Goal: Navigation & Orientation: Find specific page/section

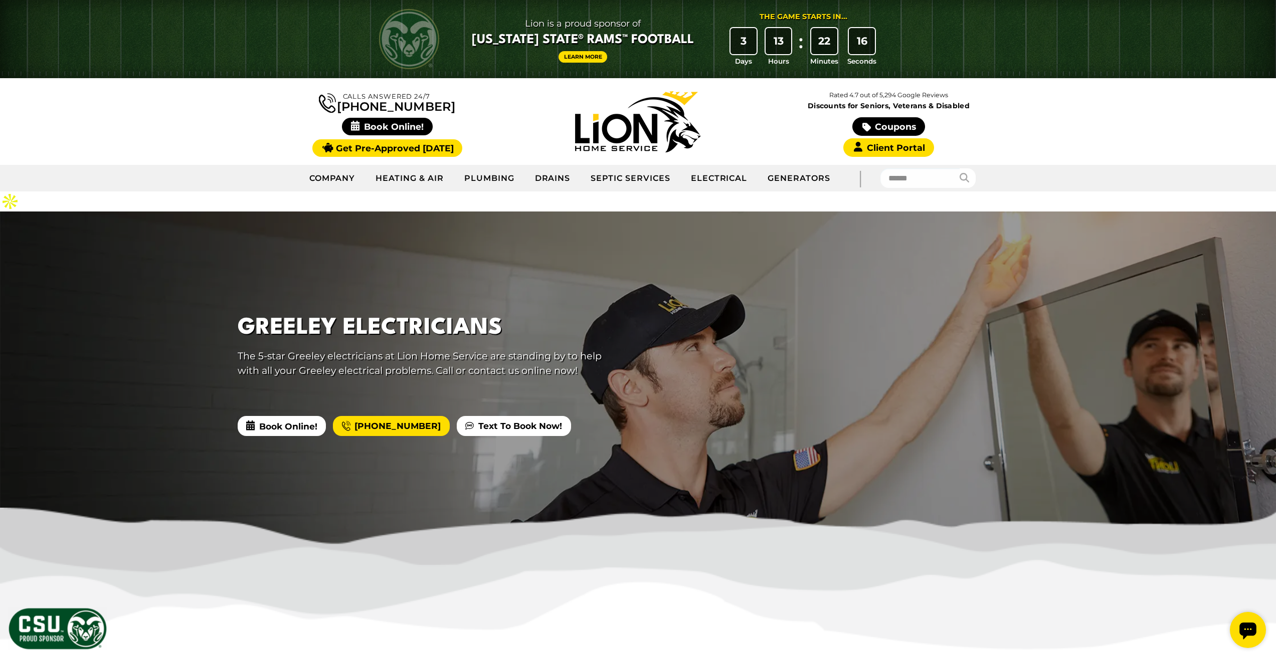
click at [648, 128] on img at bounding box center [637, 121] width 125 height 61
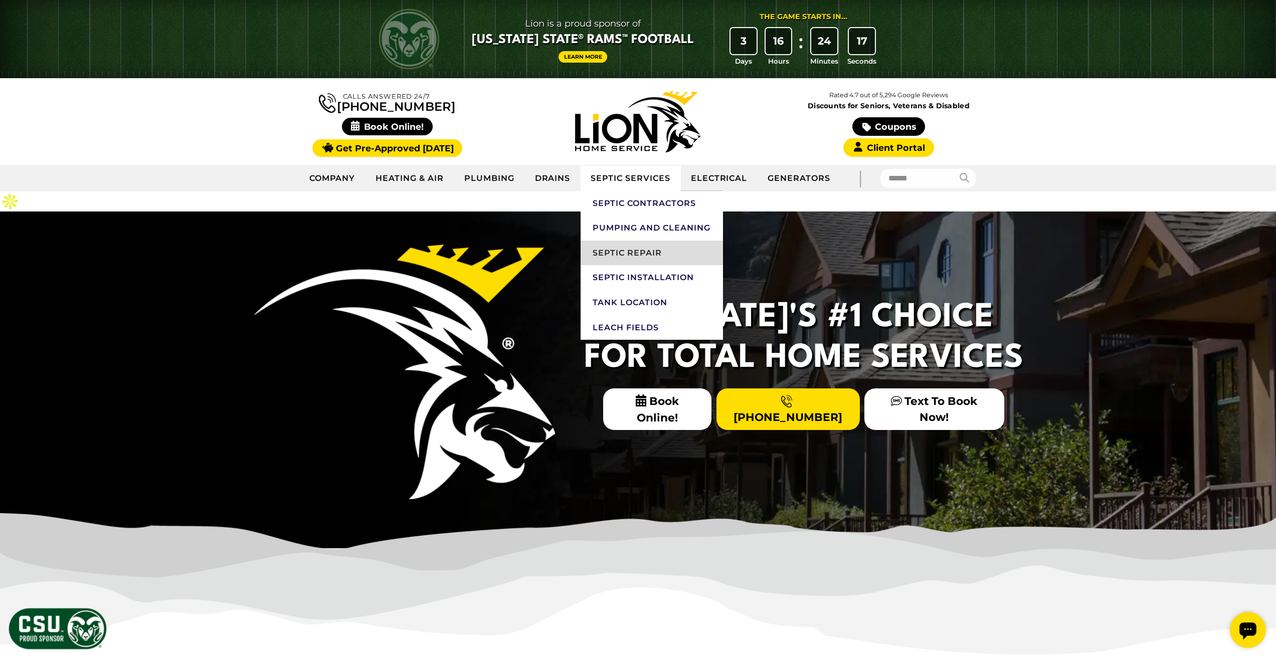
click at [626, 244] on link "Septic Repair" at bounding box center [652, 253] width 142 height 25
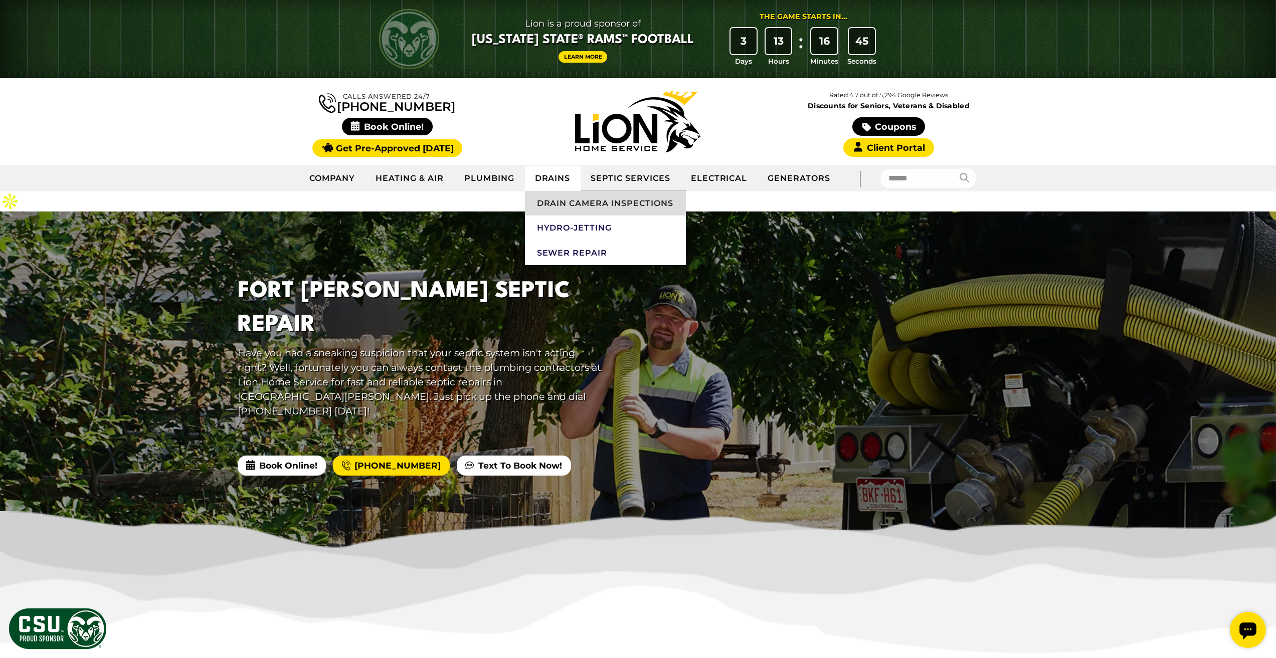
click at [555, 214] on link "Drain Camera Inspections" at bounding box center [605, 203] width 161 height 25
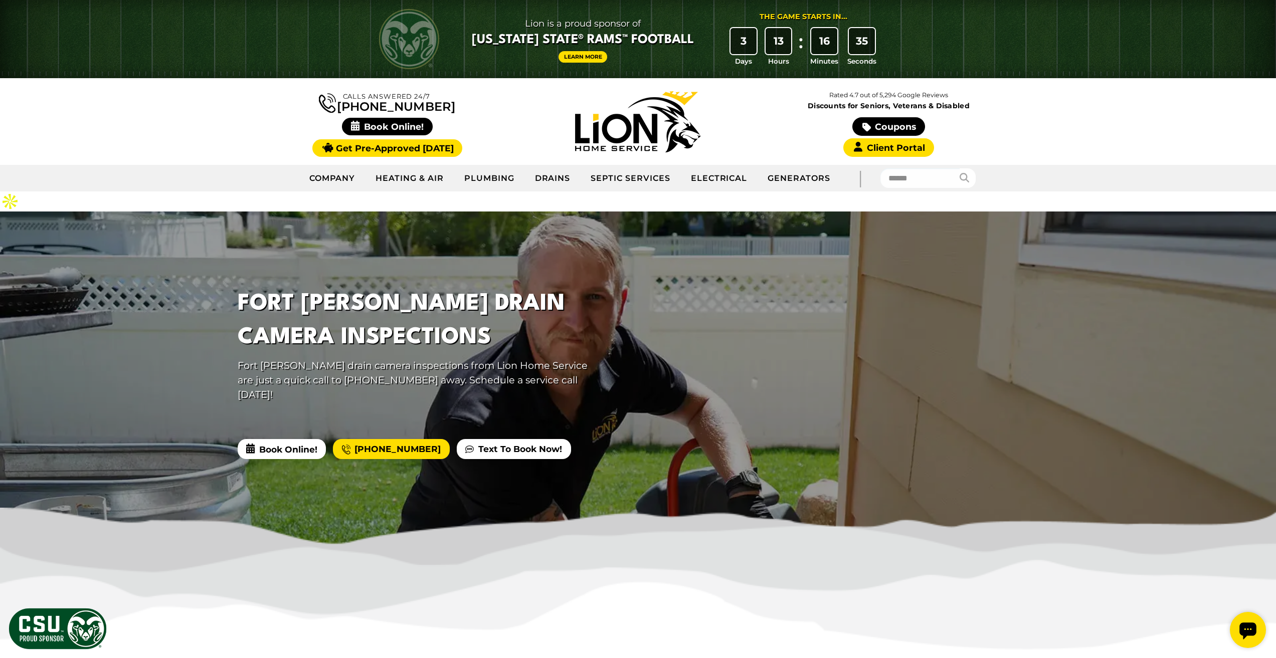
click at [622, 108] on img at bounding box center [637, 121] width 125 height 61
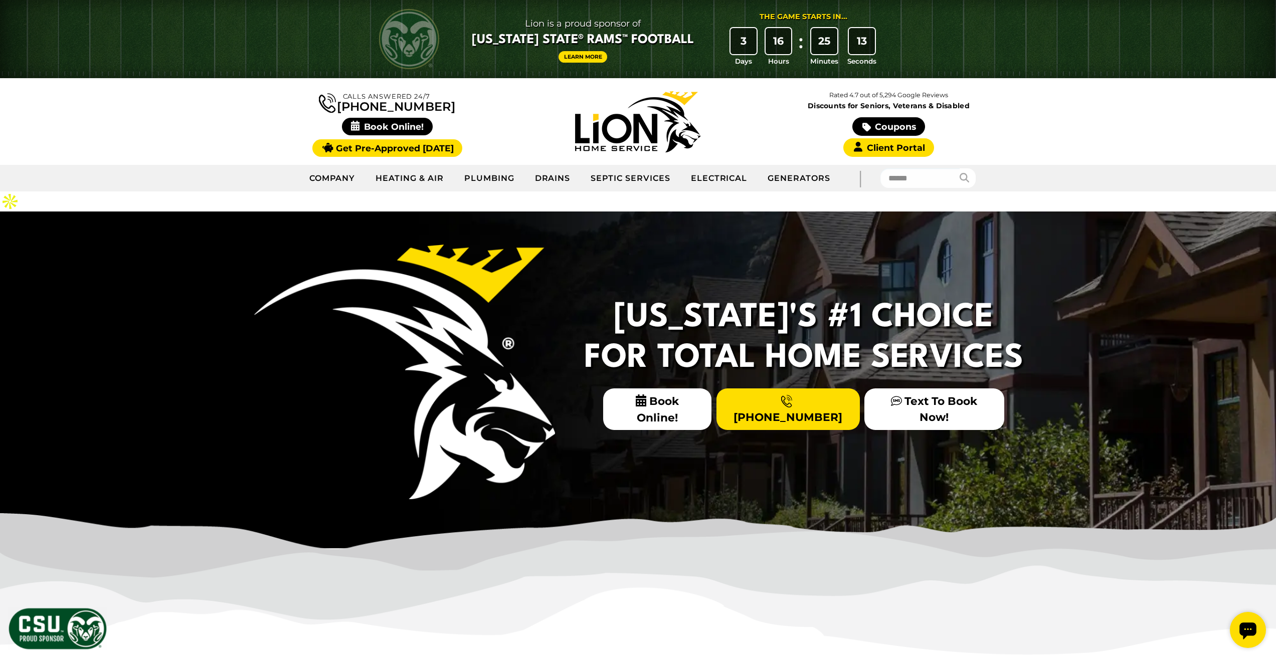
click at [1082, 363] on div "Colorado's #1 Choice For Total Home Services Book Online! (970) 239-3196 Text T…" at bounding box center [638, 380] width 1276 height 337
